Goal: Task Accomplishment & Management: Manage account settings

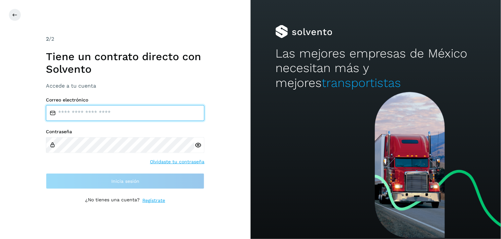
type input "**********"
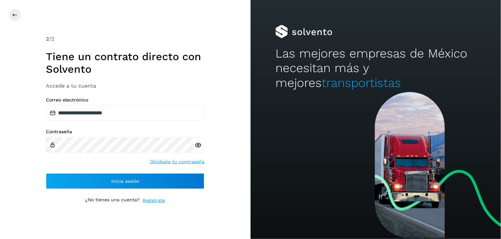
click at [386, 59] on h2 "Las mejores empresas de México necesitan más y mejores transportistas" at bounding box center [376, 68] width 201 height 44
